Goal: Find specific page/section: Find specific page/section

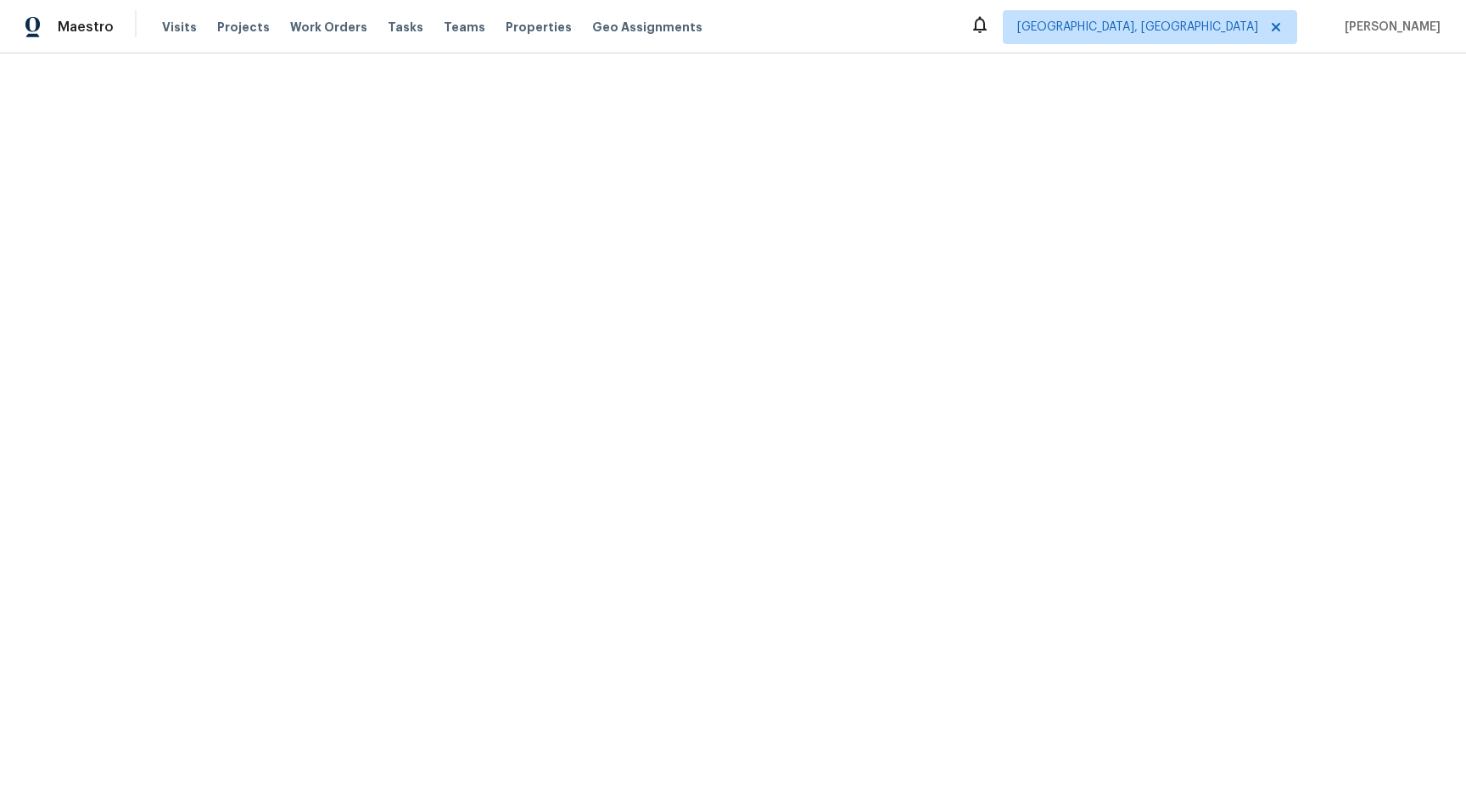
click at [368, 22] on div "Visits Projects Work Orders Tasks Teams Properties Geo Assignments" at bounding box center [442, 27] width 561 height 34
click at [387, 23] on span "Tasks" at bounding box center [405, 27] width 36 height 12
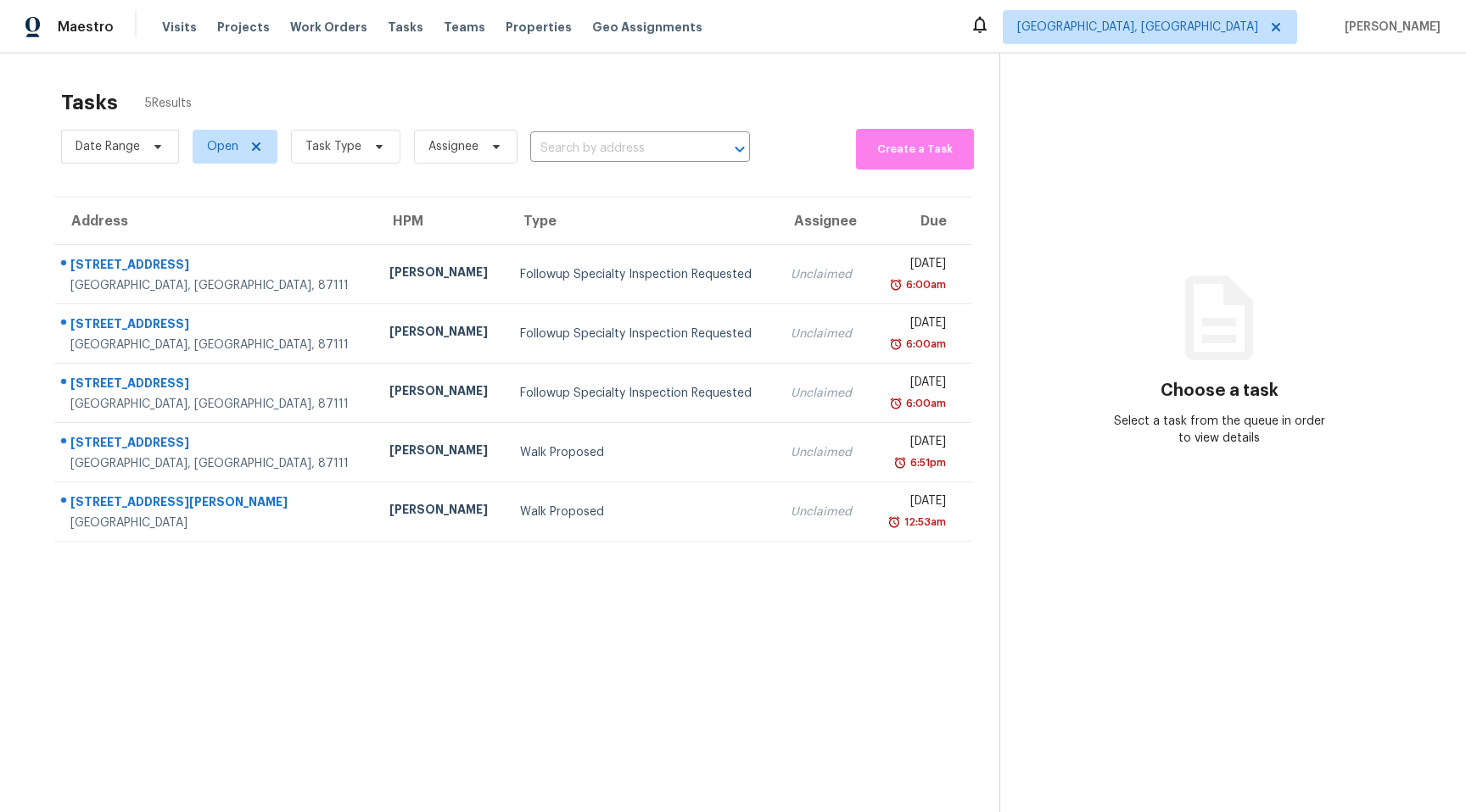
scroll to position [1, 0]
click at [369, 154] on span "Task Type" at bounding box center [346, 146] width 110 height 34
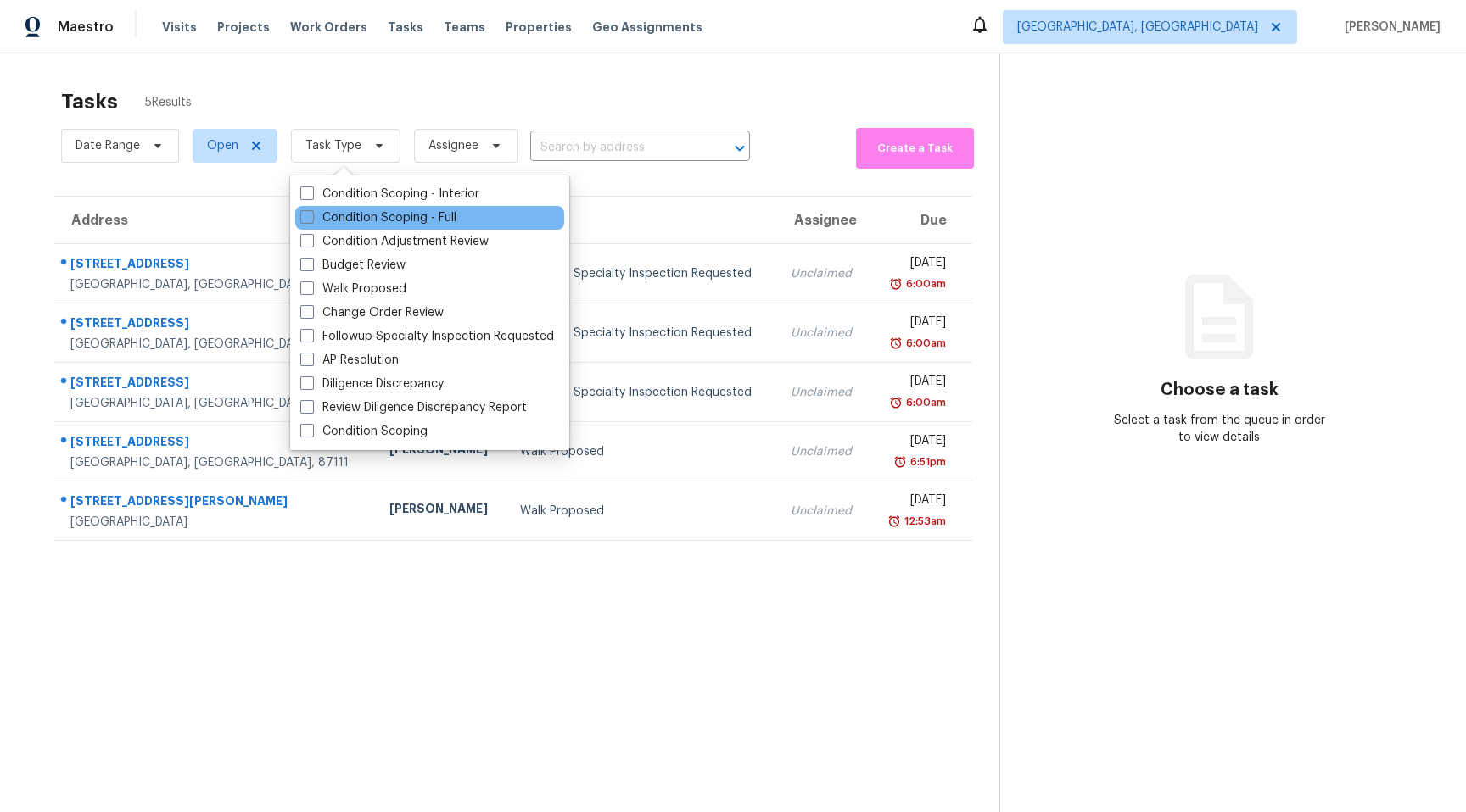
click at [469, 212] on div "Condition Scoping - Full" at bounding box center [430, 218] width 269 height 23
click at [303, 218] on span at bounding box center [306, 217] width 14 height 14
click at [303, 218] on input "Condition Scoping - Full" at bounding box center [305, 215] width 11 height 11
checkbox input "true"
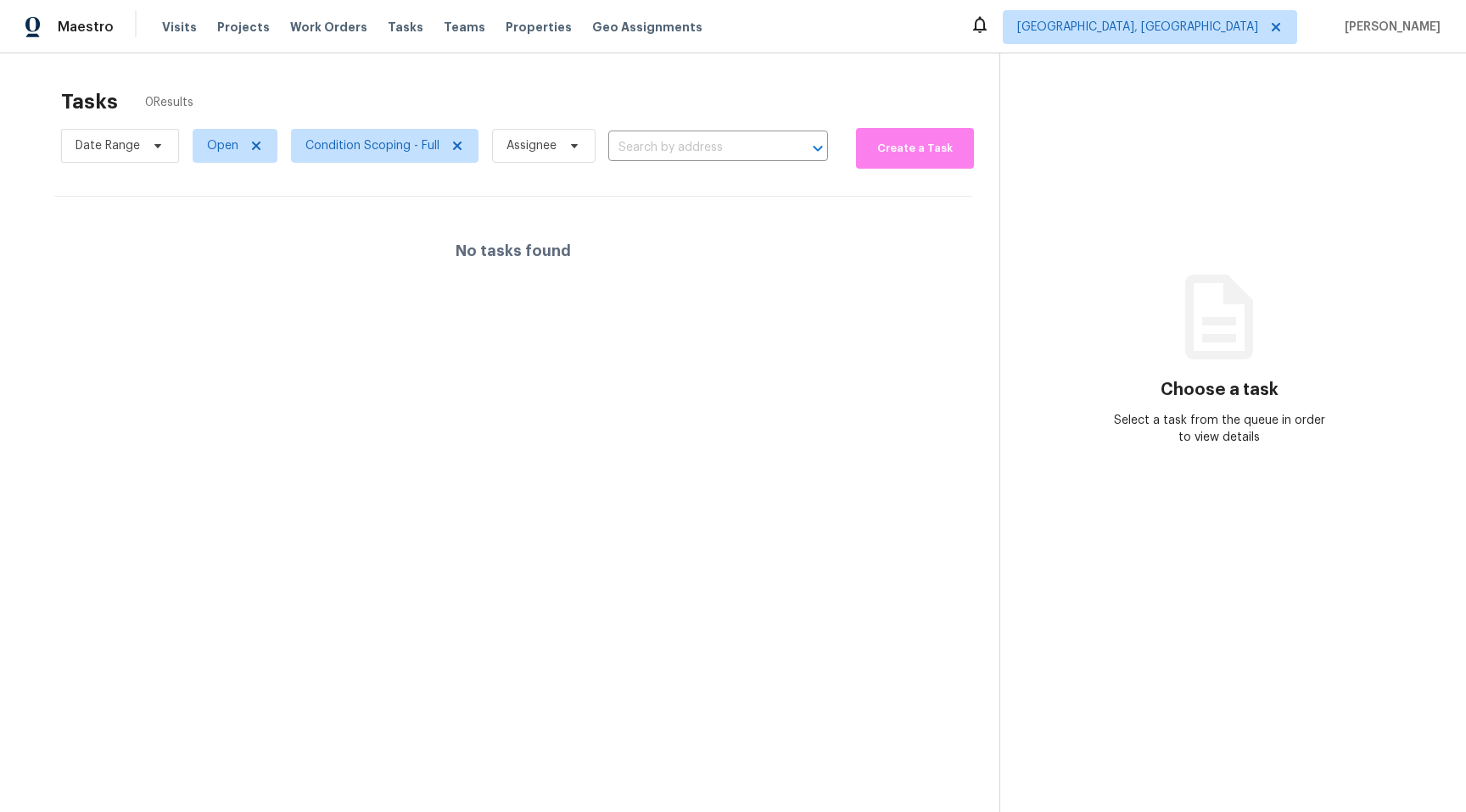
click at [848, 95] on div "Tasks 0 Results" at bounding box center [530, 102] width 938 height 44
click at [255, 148] on icon at bounding box center [256, 145] width 14 height 14
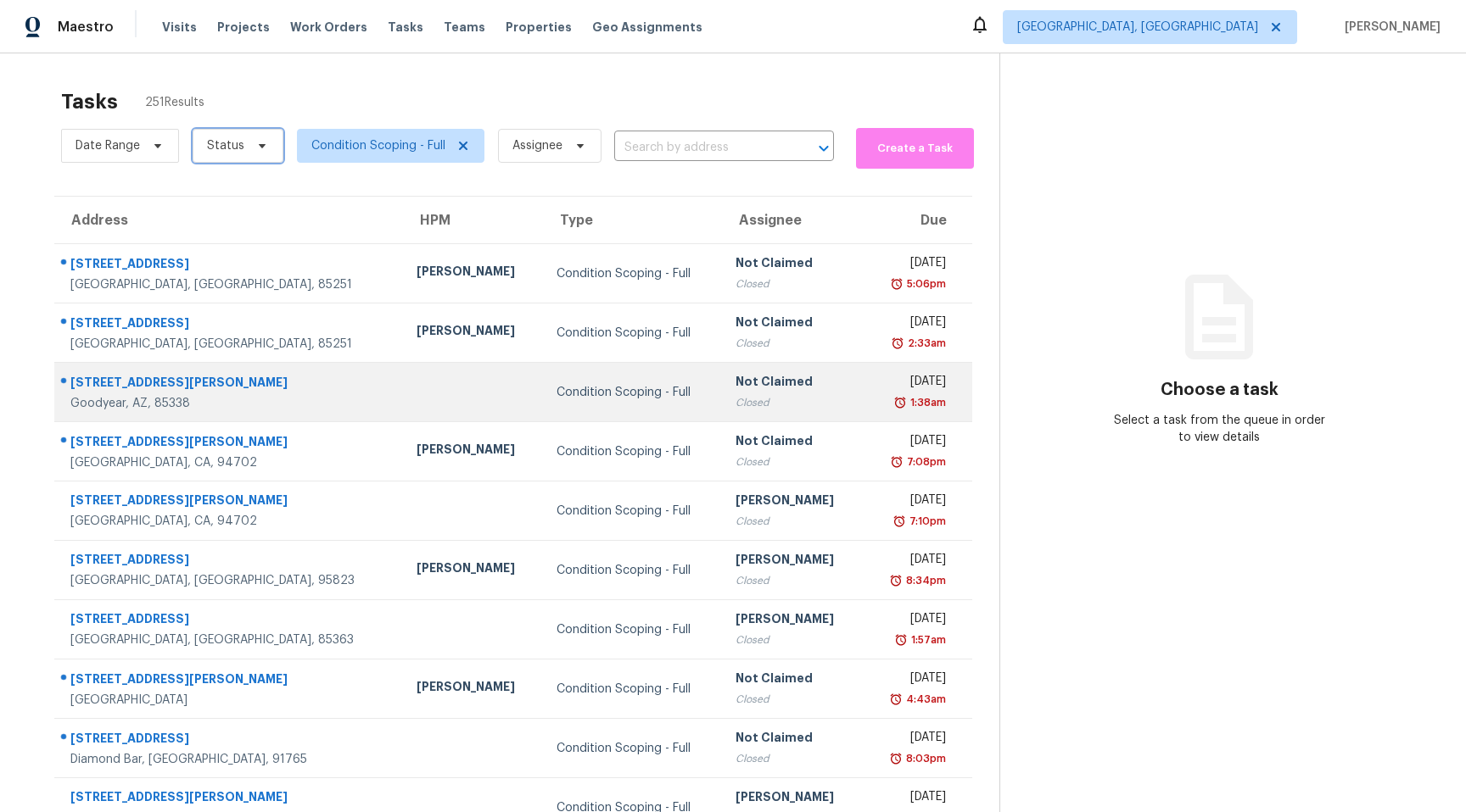
scroll to position [71, 0]
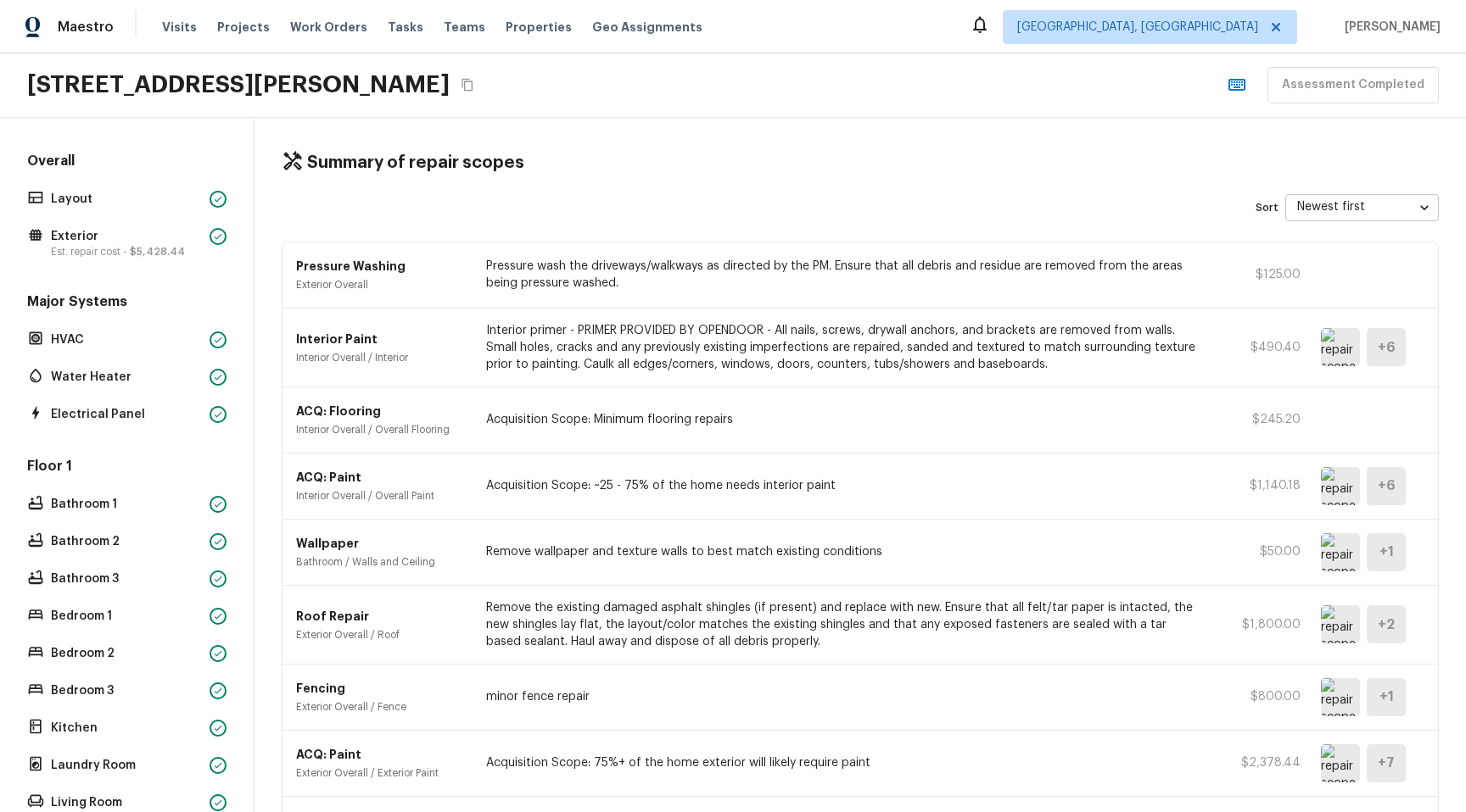
click at [1398, 209] on body "Maestro Visits Projects Work Orders Tasks Teams Properties Geo Assignments Albu…" at bounding box center [733, 406] width 1466 height 812
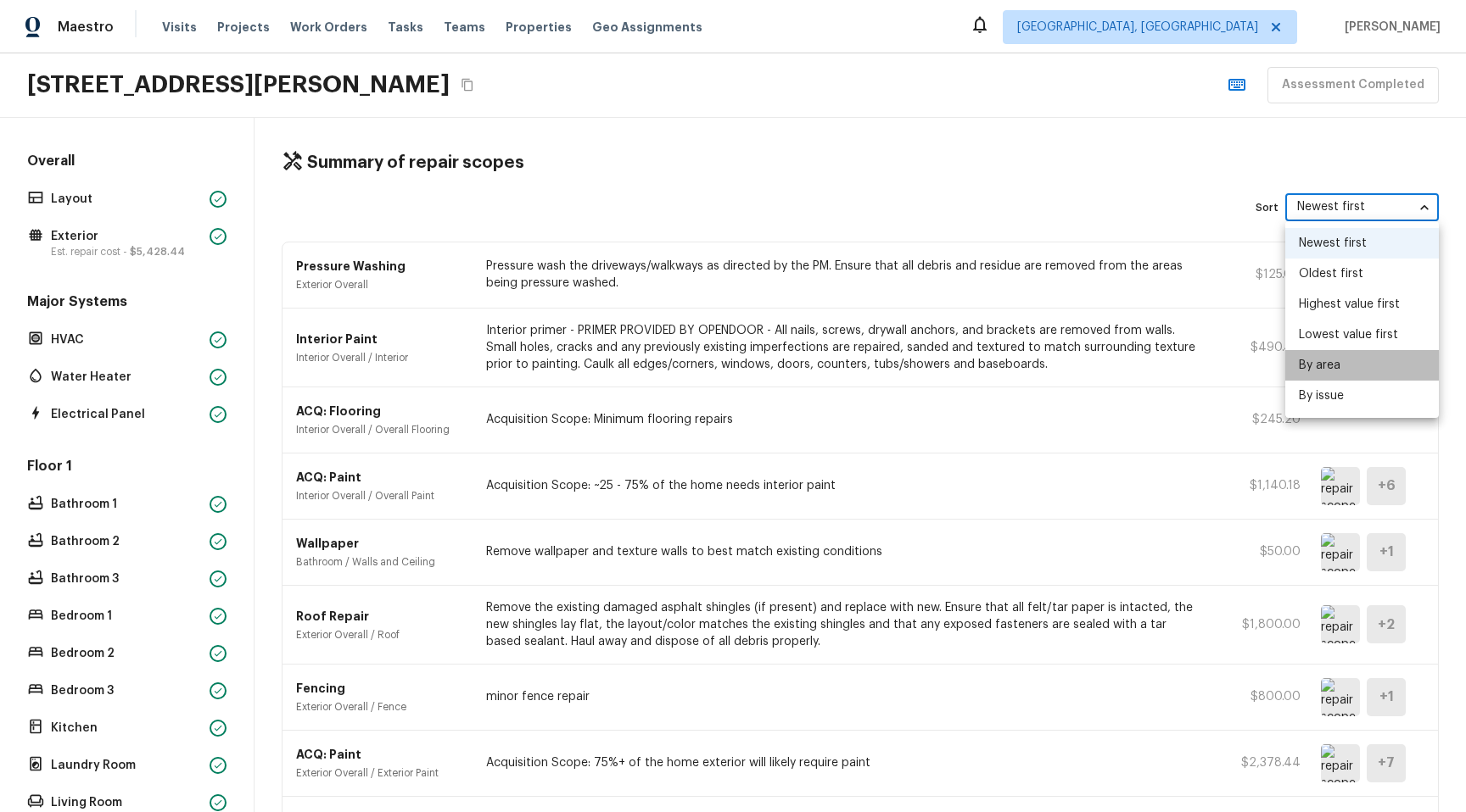
click at [1396, 361] on li "By area" at bounding box center [1362, 365] width 154 height 31
type input "area"
